Goal: Use online tool/utility: Utilize a website feature to perform a specific function

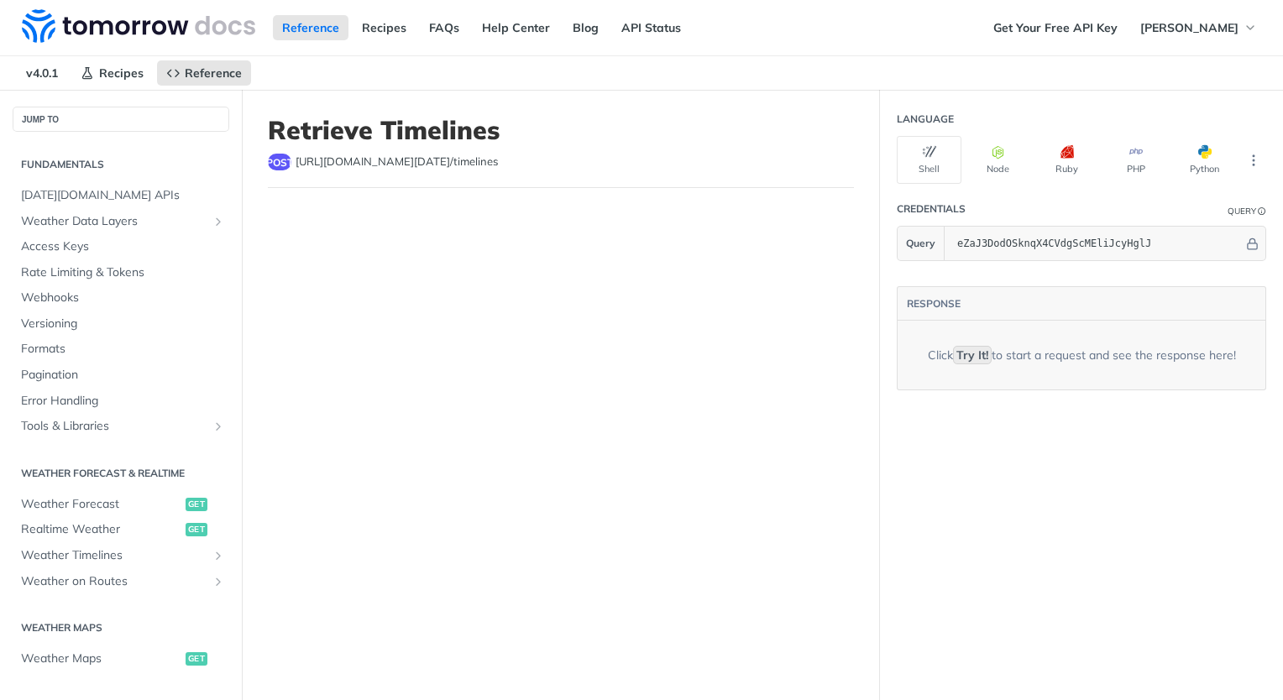
click at [1061, 271] on section "RESPONSE Click Try It! to start a request and see the response here!" at bounding box center [1081, 334] width 403 height 146
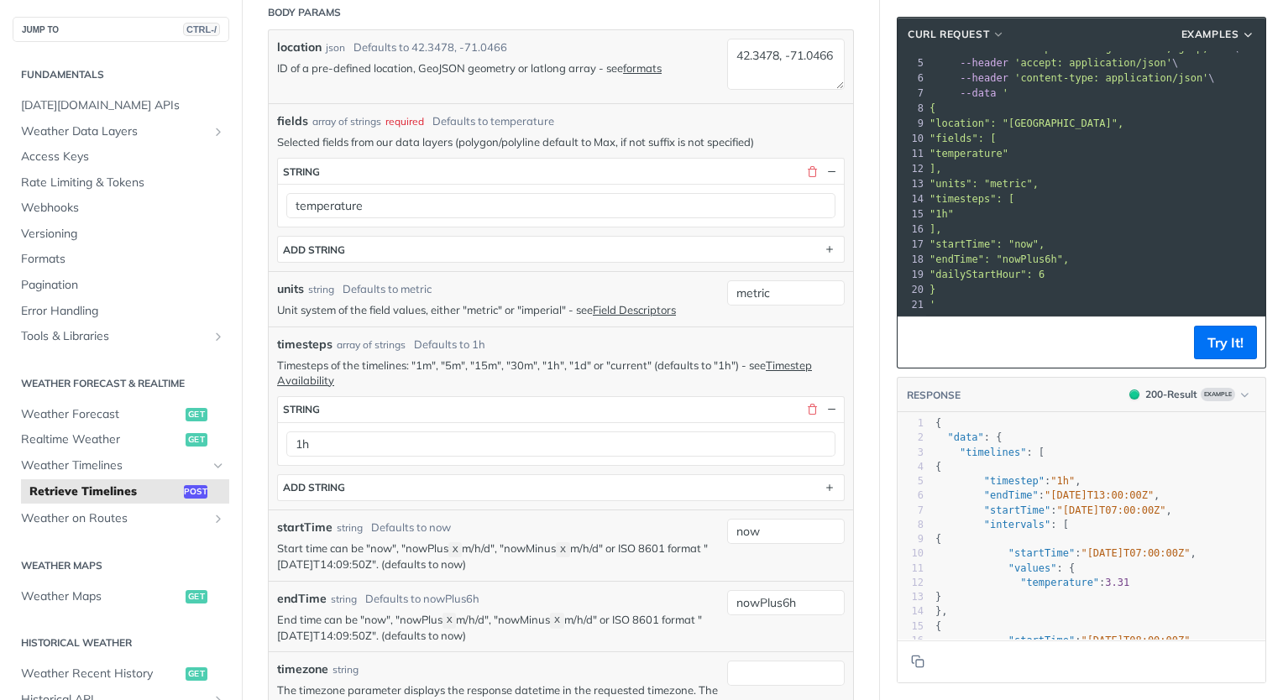
scroll to position [839, 0]
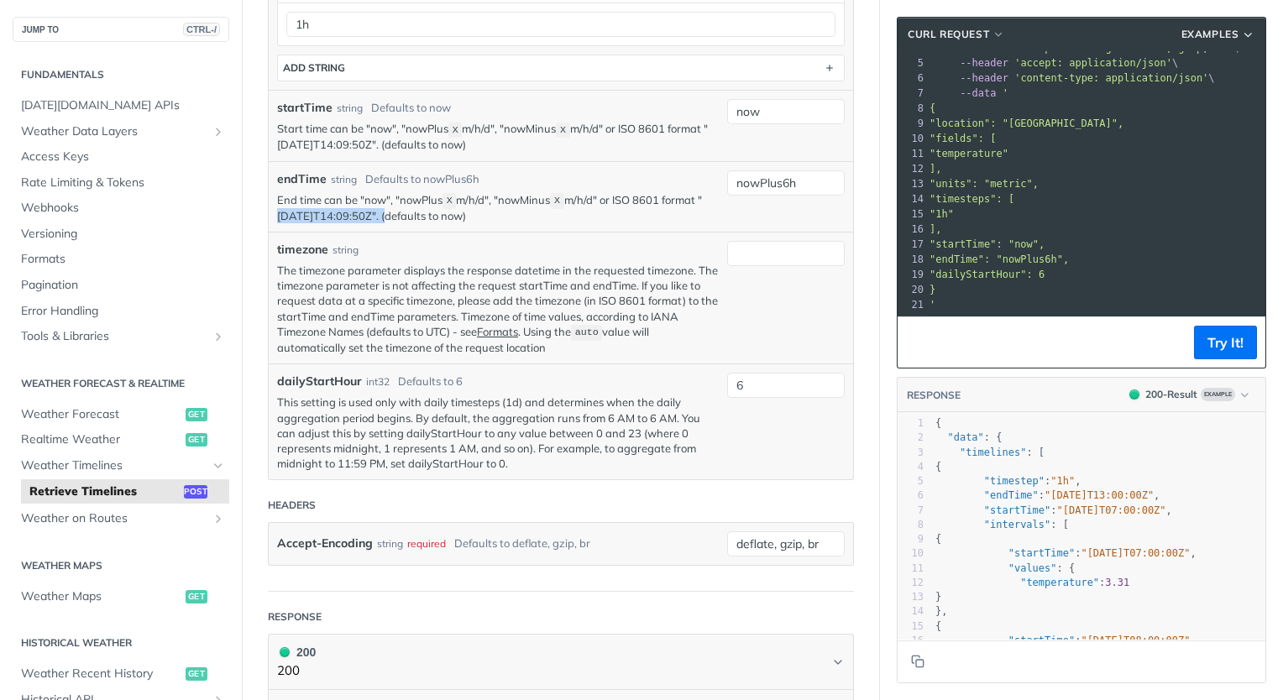
drag, startPoint x: 400, startPoint y: 216, endPoint x: 280, endPoint y: 219, distance: 120.9
click at [280, 218] on p "End time can be "now", "nowPlus X m/h/d", "nowMinus X m/h/d" or ISO 8601 format…" at bounding box center [498, 208] width 442 height 32
copy p "[DATE]T14:09:50Z"
drag, startPoint x: 808, startPoint y: 181, endPoint x: 662, endPoint y: 179, distance: 146.1
click at [662, 179] on div "endTime string Defaults to nowPlus6h End time can be "now", "nowPlus X m/h/d", …" at bounding box center [561, 196] width 584 height 71
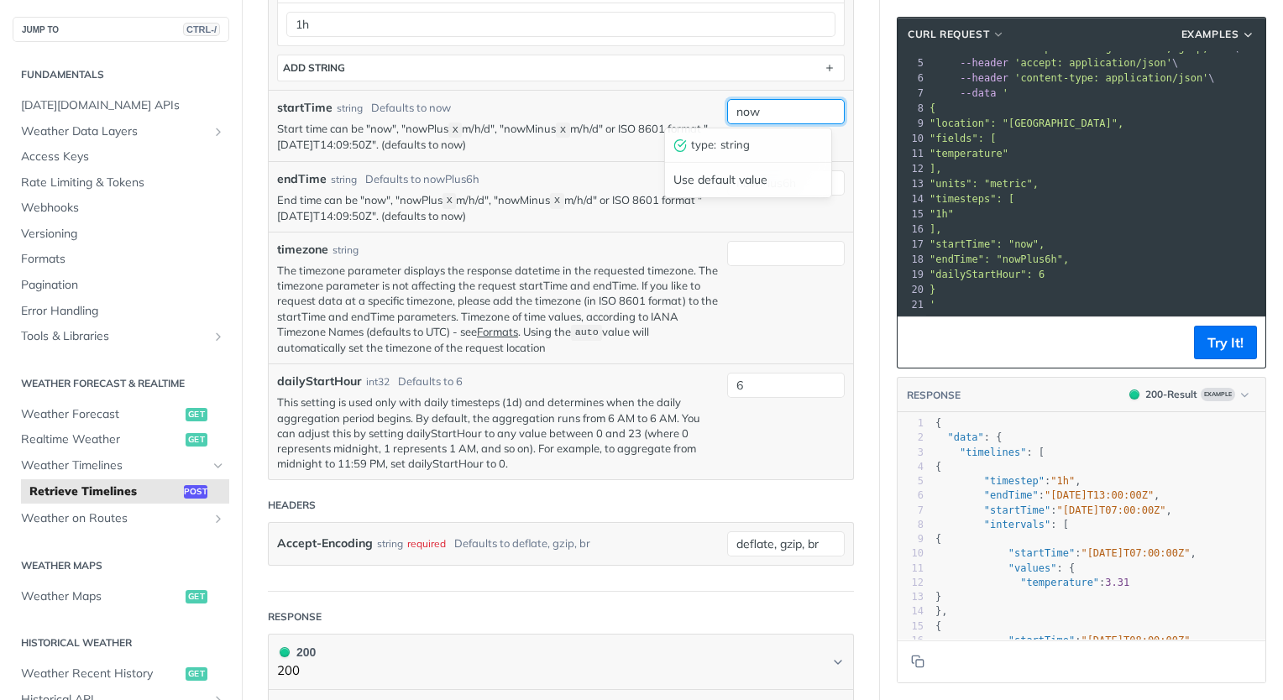
click at [780, 108] on input "now" at bounding box center [786, 111] width 118 height 25
drag, startPoint x: 780, startPoint y: 108, endPoint x: 689, endPoint y: 106, distance: 90.7
click at [689, 106] on div "startTime string Defaults to now Start time can be "now", "nowPlus X m/h/d", "n…" at bounding box center [561, 125] width 584 height 71
paste input "[DATE]T14:09:50Z"
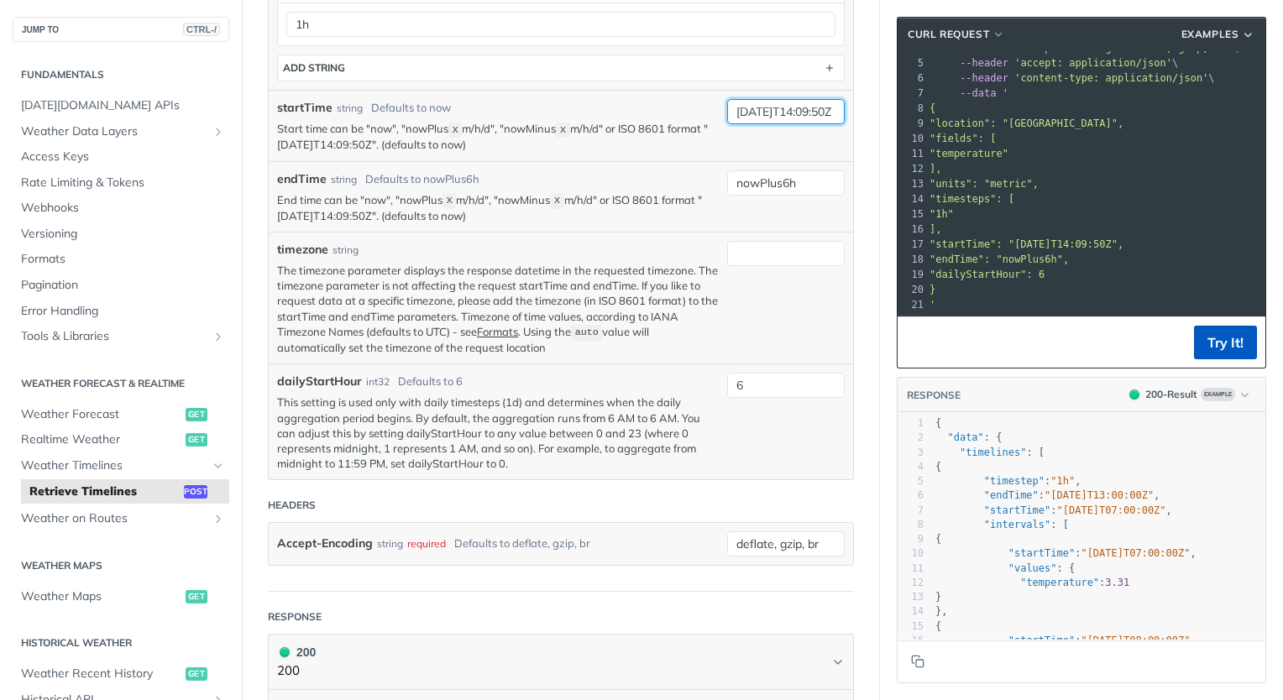
type input "[DATE]T14:09:50Z"
click at [1236, 346] on button "Try It!" at bounding box center [1225, 343] width 63 height 34
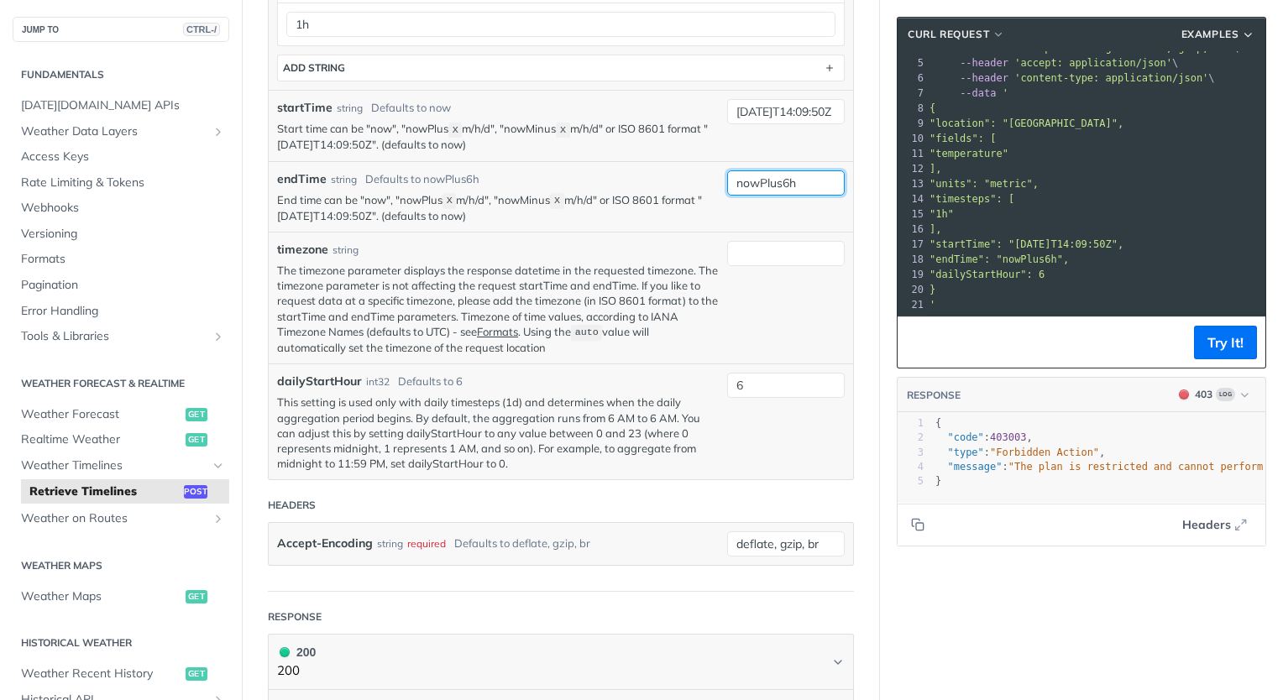
click at [787, 180] on input "nowPlus6h" at bounding box center [786, 182] width 118 height 25
drag, startPoint x: 779, startPoint y: 178, endPoint x: 771, endPoint y: 184, distance: 10.2
click at [771, 184] on input "nowPlus6h" at bounding box center [786, 182] width 118 height 25
type input "nowPlus3h"
click at [1102, 469] on span ""The plan is restricted and cannot perform this action. Adjust action and try a…" at bounding box center [920, 467] width 831 height 12
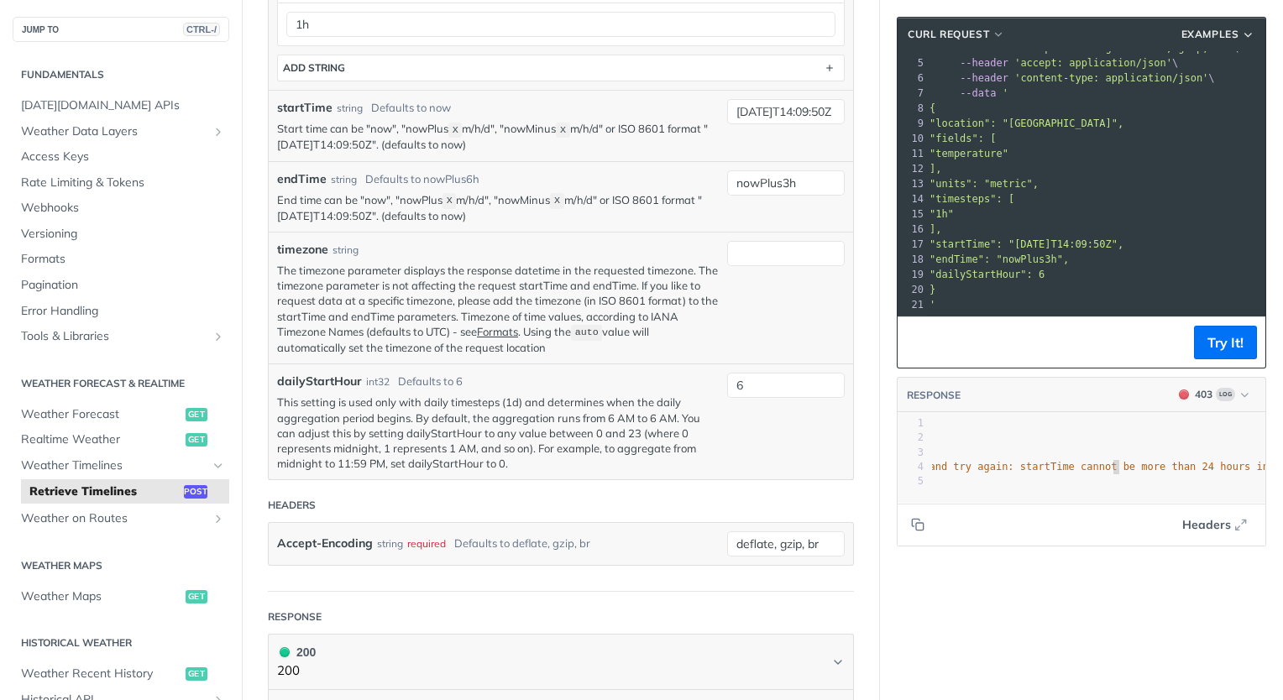
click at [1102, 469] on span ""The plan is restricted and cannot perform this action. Adjust action and try a…" at bounding box center [920, 467] width 831 height 12
type textarea ""message": "The plan is restricted and cannot perform this action. Adjust actio…"
click at [970, 464] on span ""message"" at bounding box center [974, 467] width 55 height 12
type textarea "message"
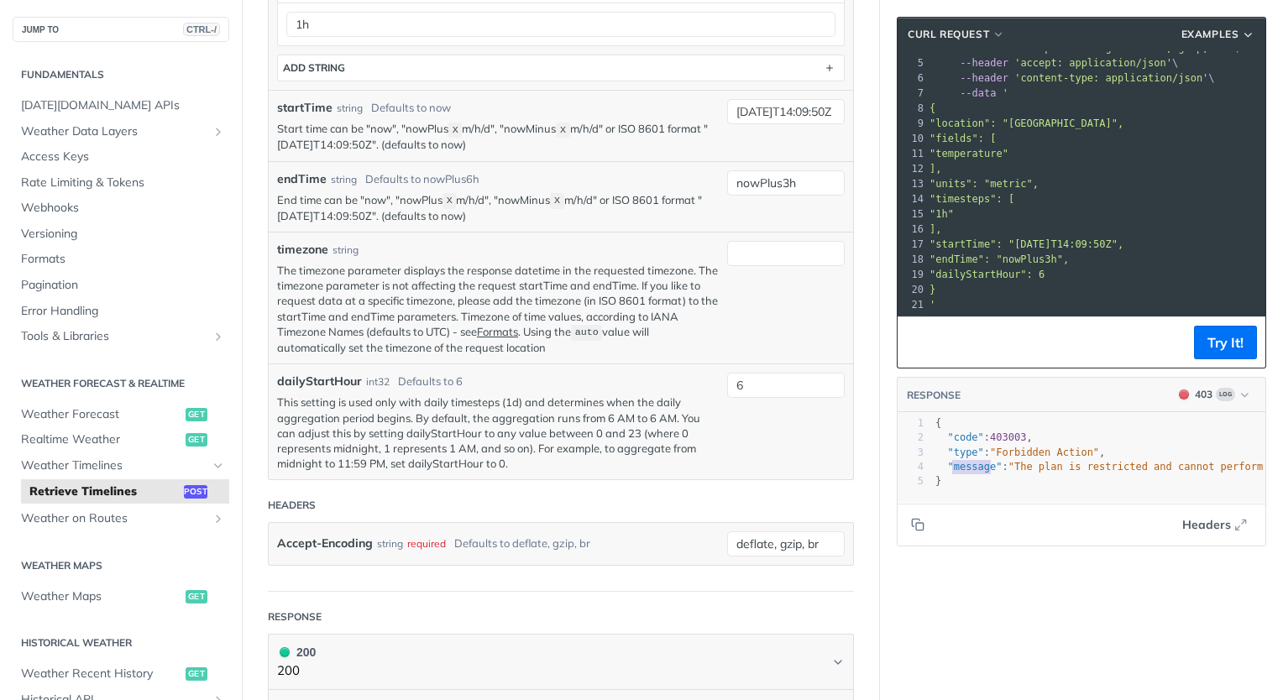
click at [970, 464] on span ""message"" at bounding box center [974, 467] width 55 height 12
type textarea "message"
click at [970, 464] on span ""message"" at bounding box center [974, 467] width 55 height 12
click at [775, 116] on input "[DATE]T14:09:50Z" at bounding box center [786, 111] width 118 height 25
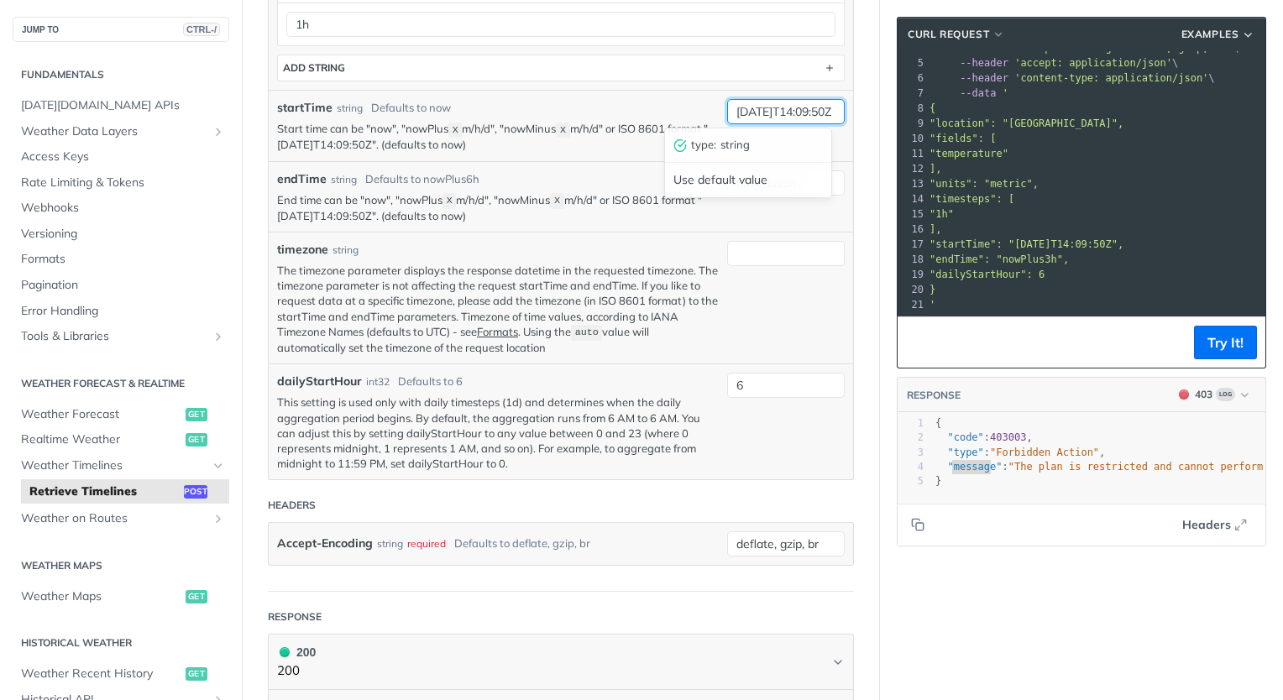
click at [745, 112] on input "[DATE]T14:09:50Z" at bounding box center [786, 111] width 118 height 25
drag, startPoint x: 750, startPoint y: 112, endPoint x: 735, endPoint y: 112, distance: 15.1
click at [735, 112] on input "[DATE]T14:09:50Z" at bounding box center [786, 111] width 118 height 25
click at [765, 110] on input "[DATE]T14:09:50Z" at bounding box center [786, 111] width 118 height 25
click at [787, 113] on input "[DATE]T14:09:50Z" at bounding box center [786, 111] width 118 height 25
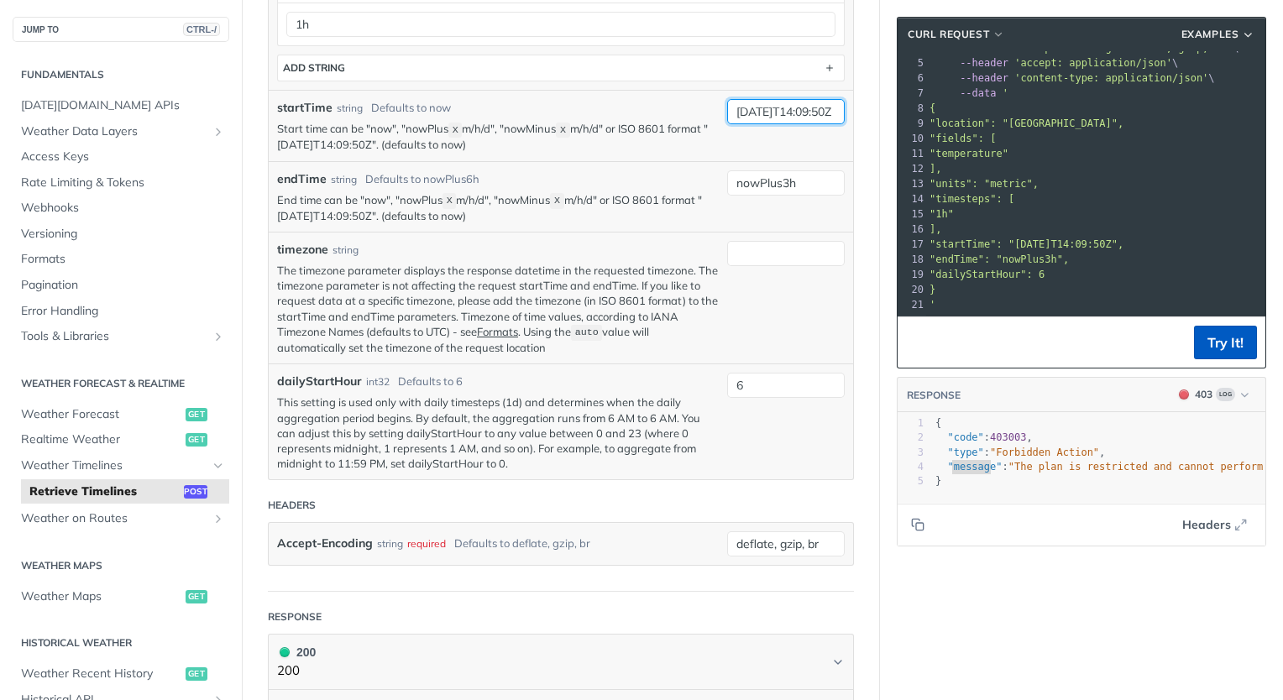
type input "[DATE]T14:09:50Z"
click at [1201, 350] on button "Try It!" at bounding box center [1225, 343] width 63 height 34
click at [1132, 468] on span ""The request violated the following requirements: we are not time travelers yet…" at bounding box center [915, 467] width 843 height 12
type textarea ""message": "The request violated the following requirements: we are not time tr…"
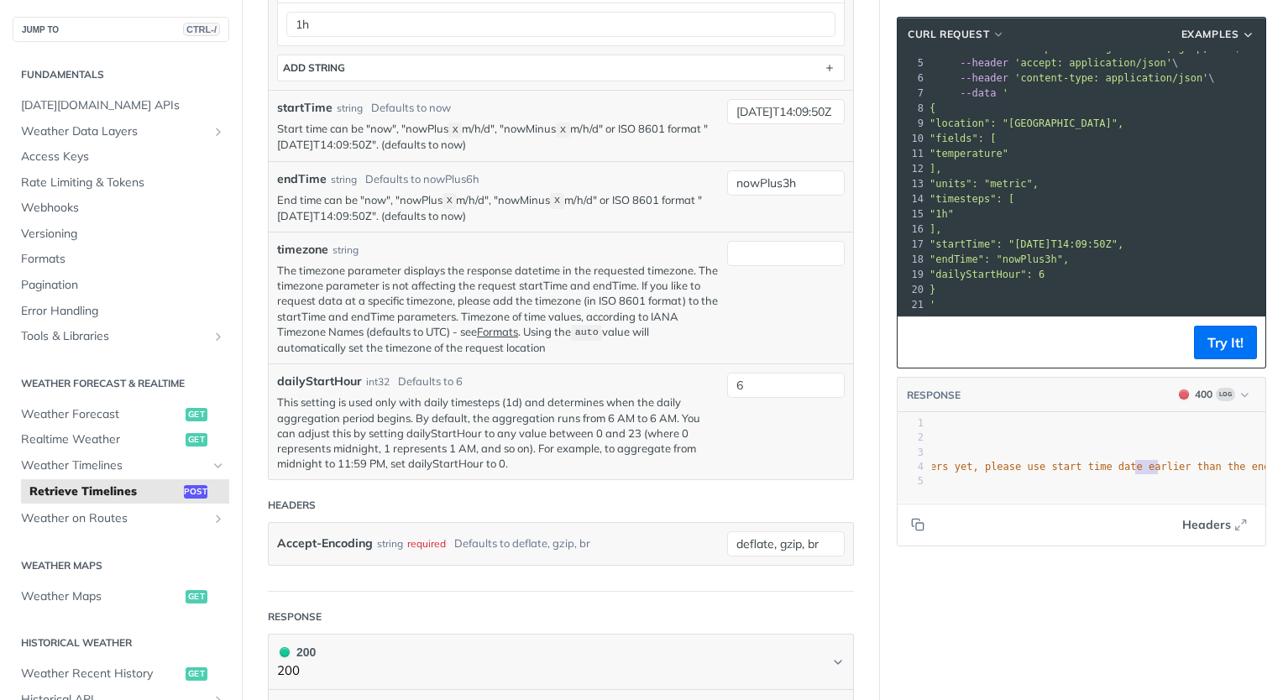
click at [1132, 468] on span ""The request violated the following requirements: we are not time travelers yet…" at bounding box center [915, 467] width 843 height 12
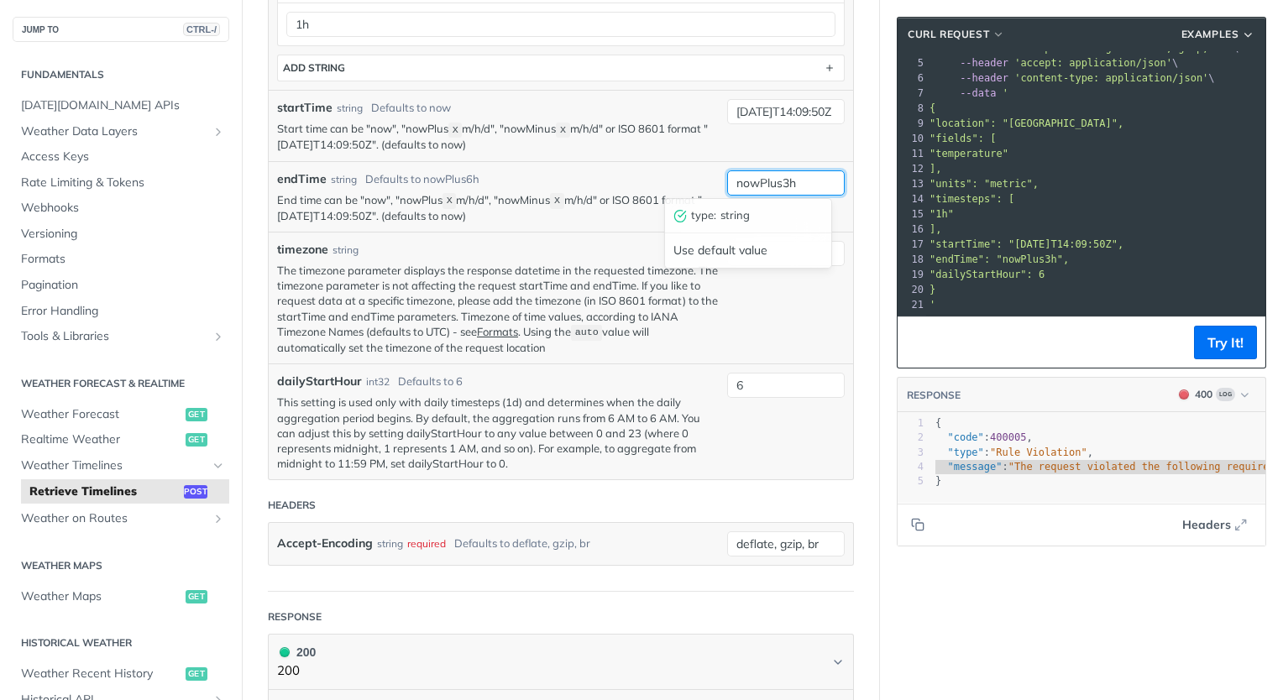
drag, startPoint x: 797, startPoint y: 180, endPoint x: 721, endPoint y: 180, distance: 75.6
click at [727, 180] on input "nowPlus3h" at bounding box center [786, 182] width 118 height 25
click at [764, 112] on input "[DATE]T14:09:50Z" at bounding box center [786, 111] width 118 height 25
click at [779, 182] on input "nowPlus3h" at bounding box center [786, 182] width 118 height 25
paste input "[DATE]T14:09:50Z"
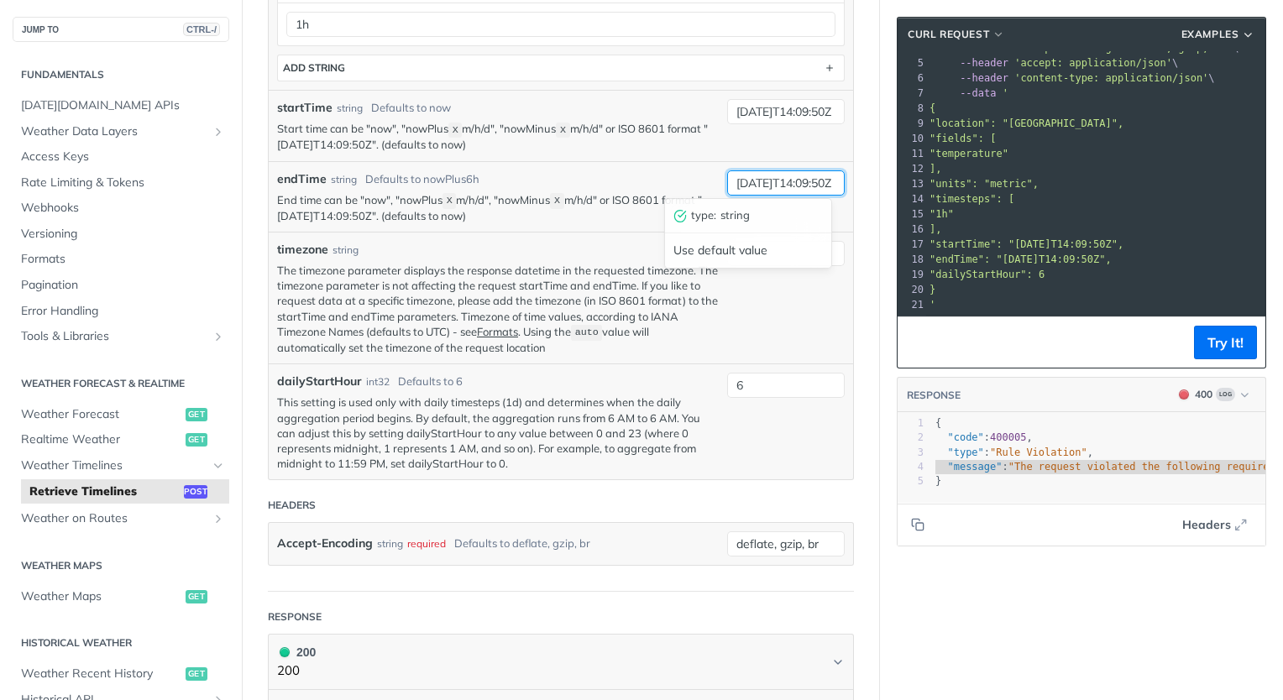
click at [758, 182] on input "[DATE]T14:09:50Z" at bounding box center [786, 182] width 118 height 25
click at [779, 180] on input "[DATE]T14:09:50Z" at bounding box center [786, 182] width 118 height 25
type input "[DATE]T16:09:50Z"
click at [1194, 348] on button "Try It!" at bounding box center [1225, 343] width 63 height 34
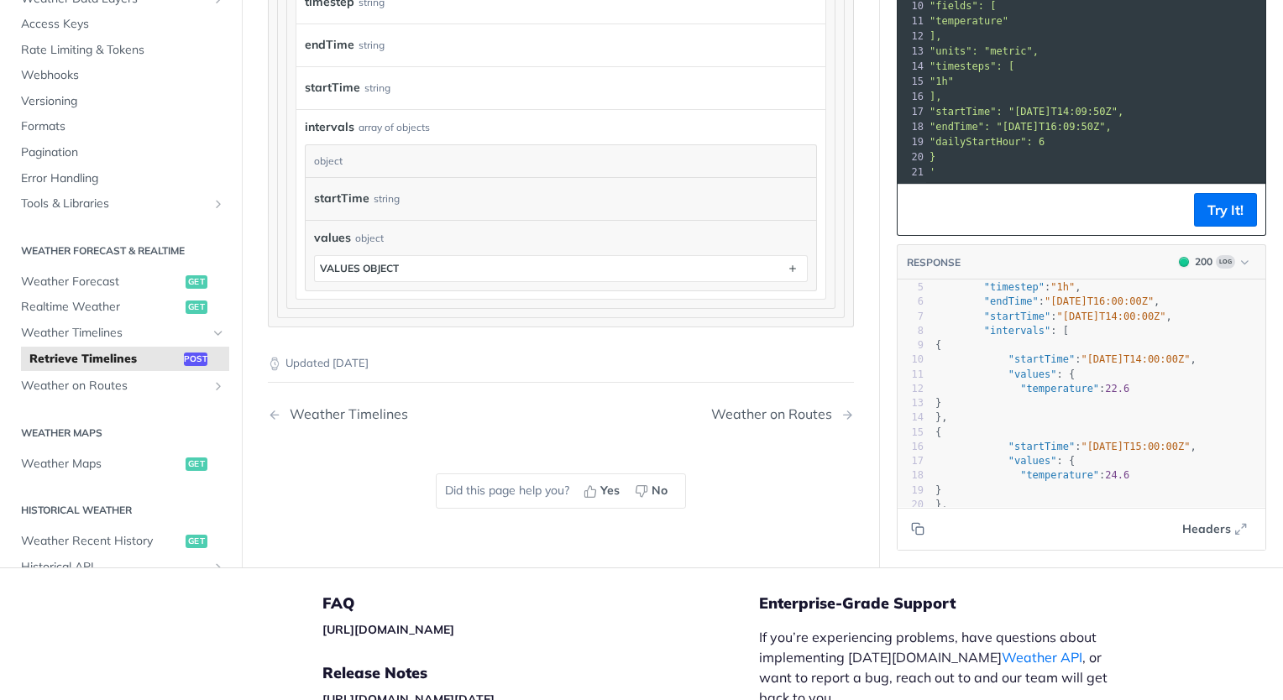
scroll to position [1811, 0]
